Goal: Find specific page/section: Find specific page/section

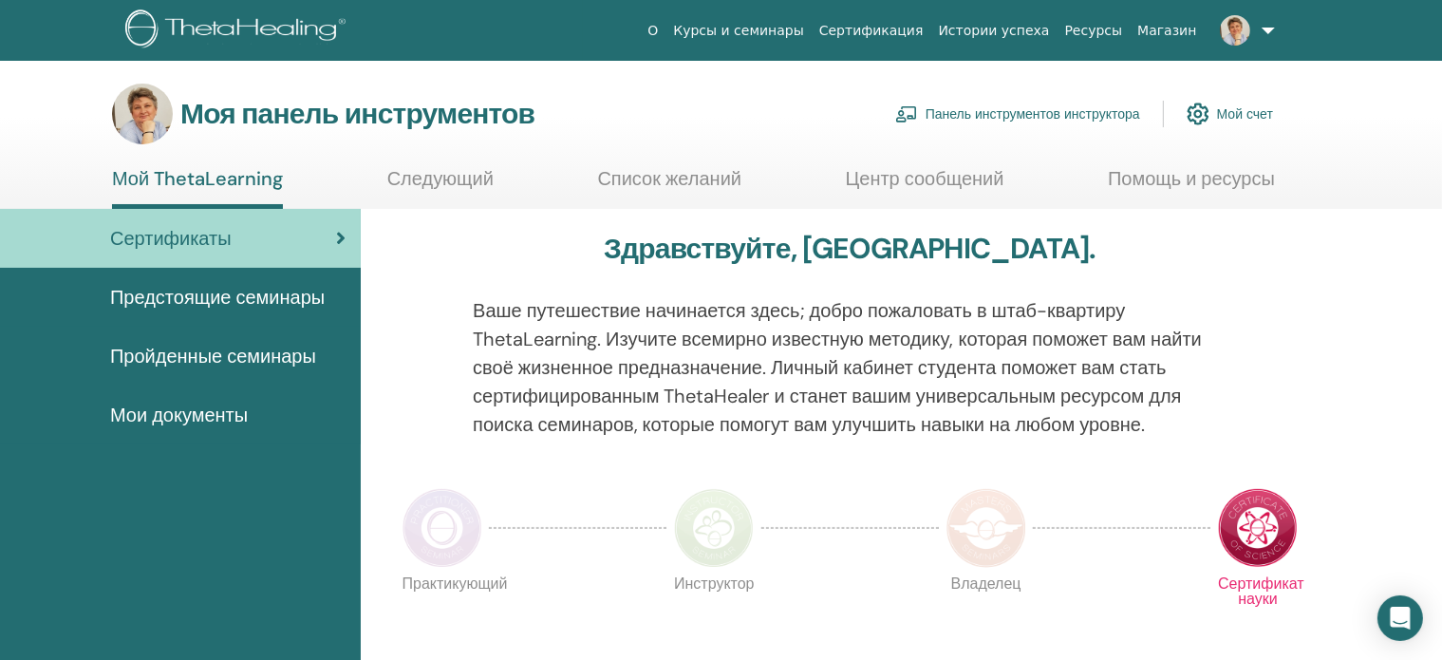
click at [1080, 112] on font "Панель инструментов инструктора" at bounding box center [1032, 114] width 215 height 17
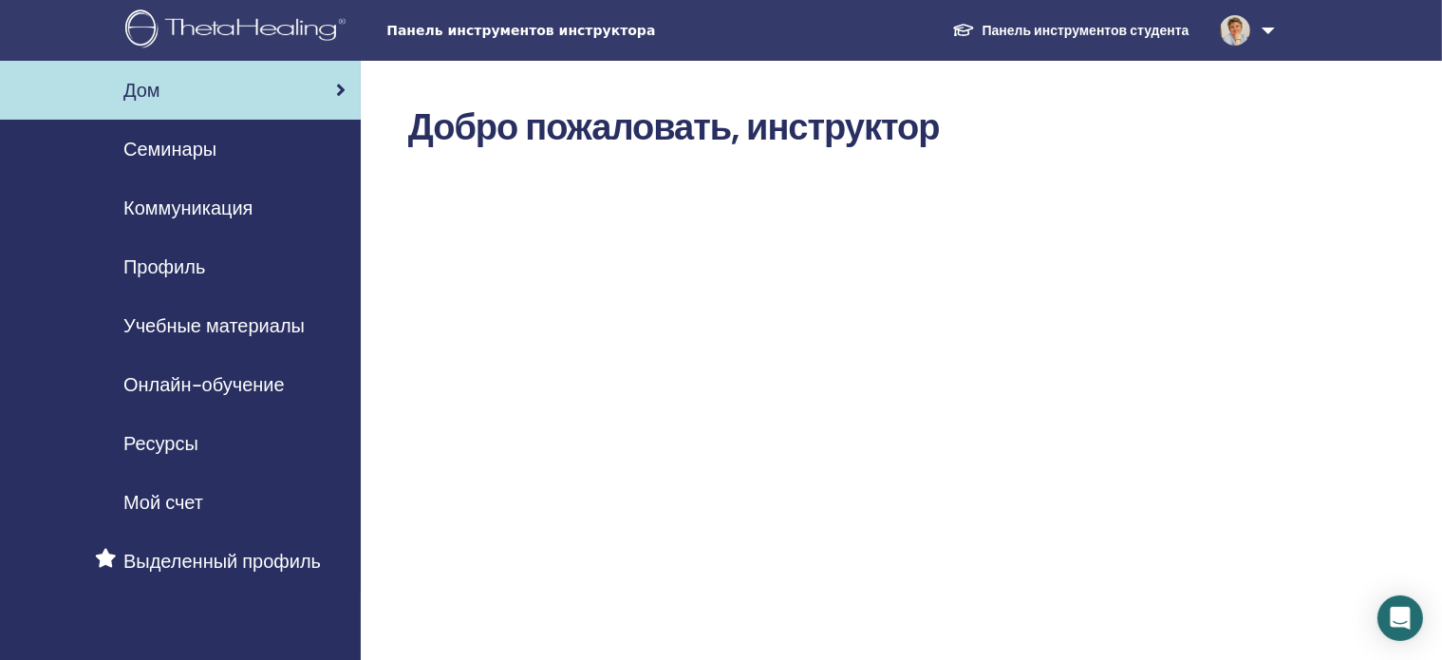
click at [154, 148] on font "Семинары" at bounding box center [169, 149] width 93 height 25
